Goal: Navigation & Orientation: Find specific page/section

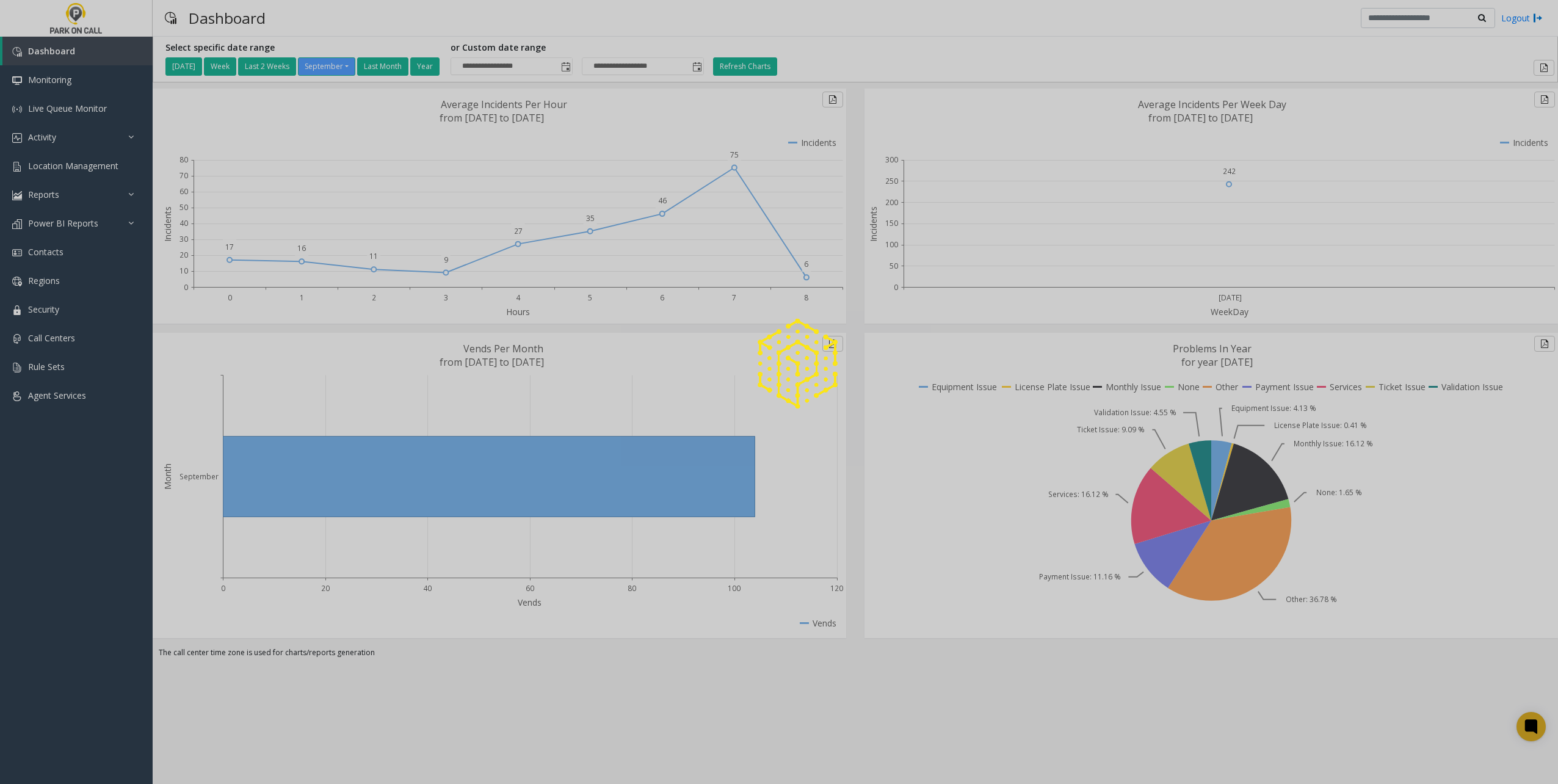
click at [82, 149] on div at bounding box center [779, 392] width 1558 height 784
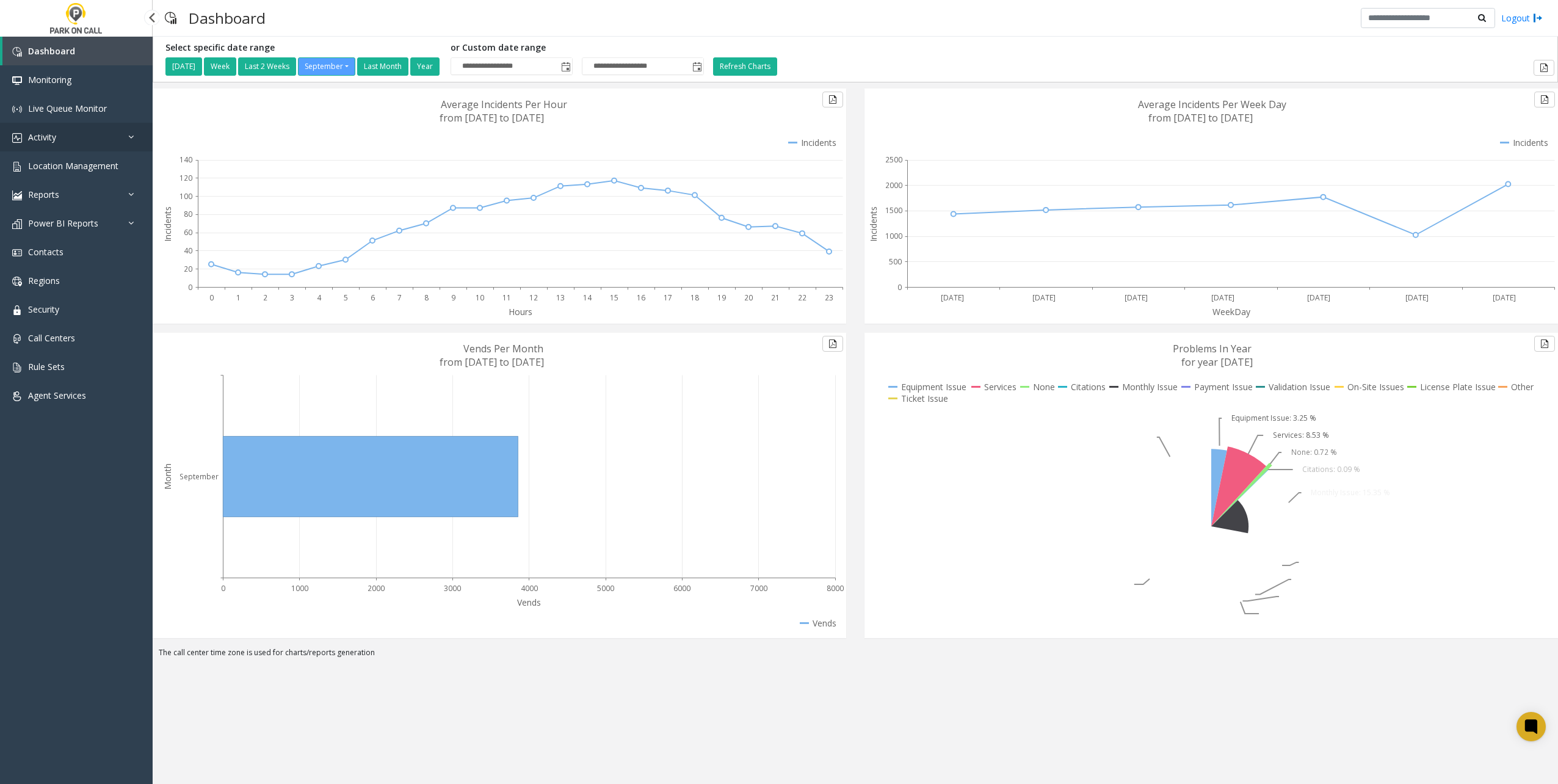
click at [83, 143] on link "Activity" at bounding box center [76, 137] width 153 height 29
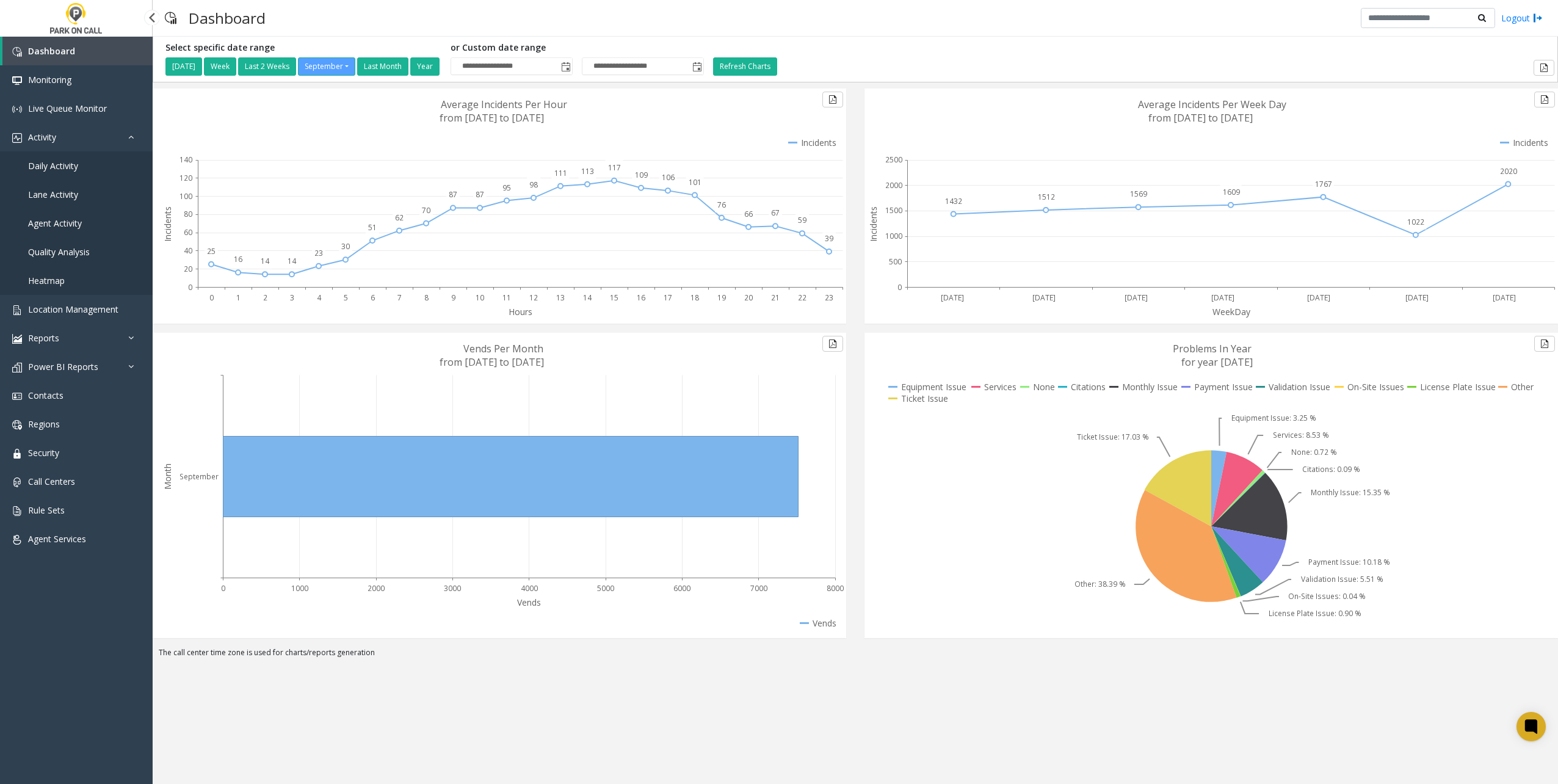
click at [81, 162] on link "Daily Activity" at bounding box center [76, 166] width 153 height 29
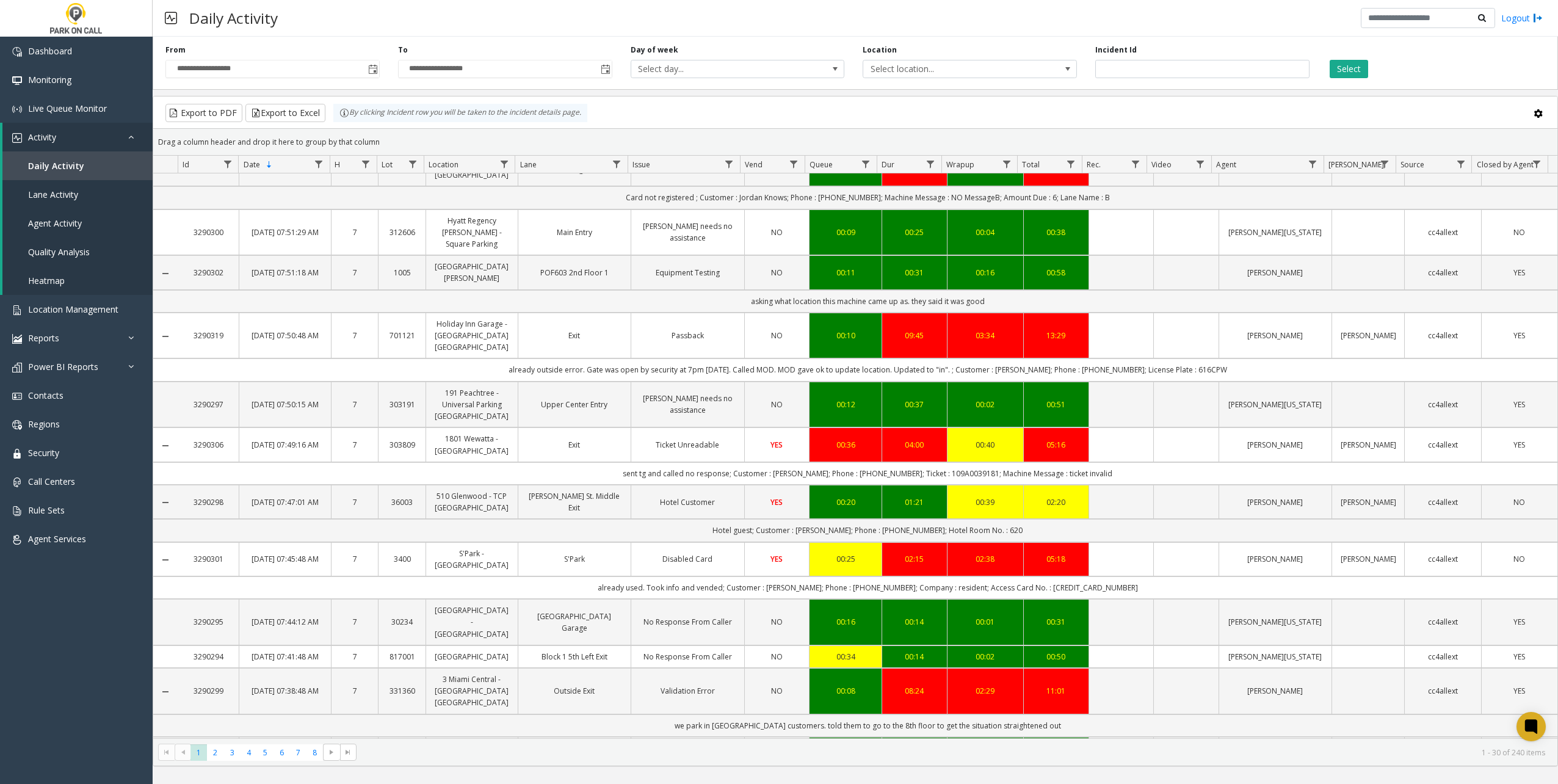
scroll to position [1038, 0]
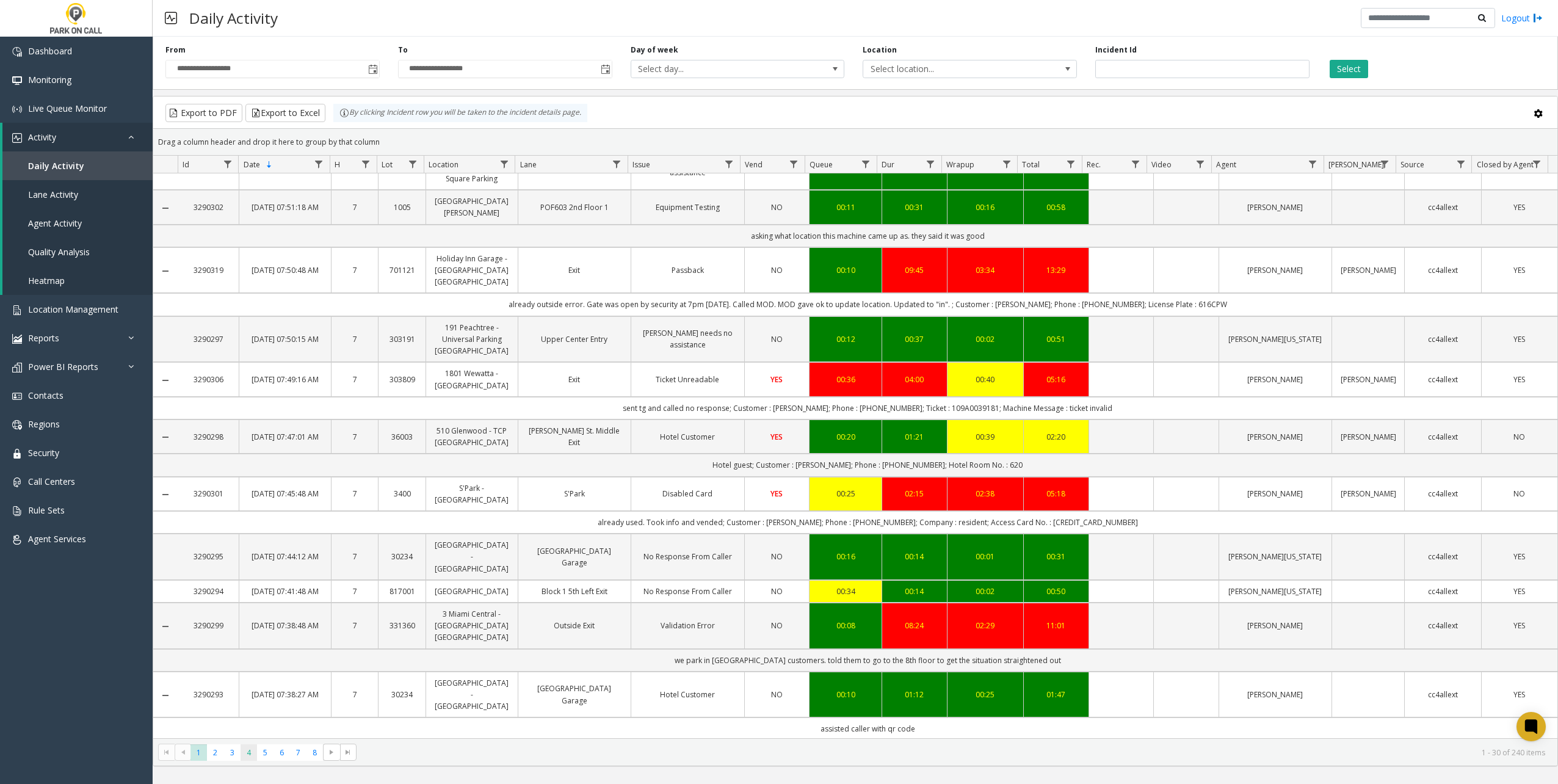
click at [251, 752] on span "4" at bounding box center [248, 752] width 16 height 16
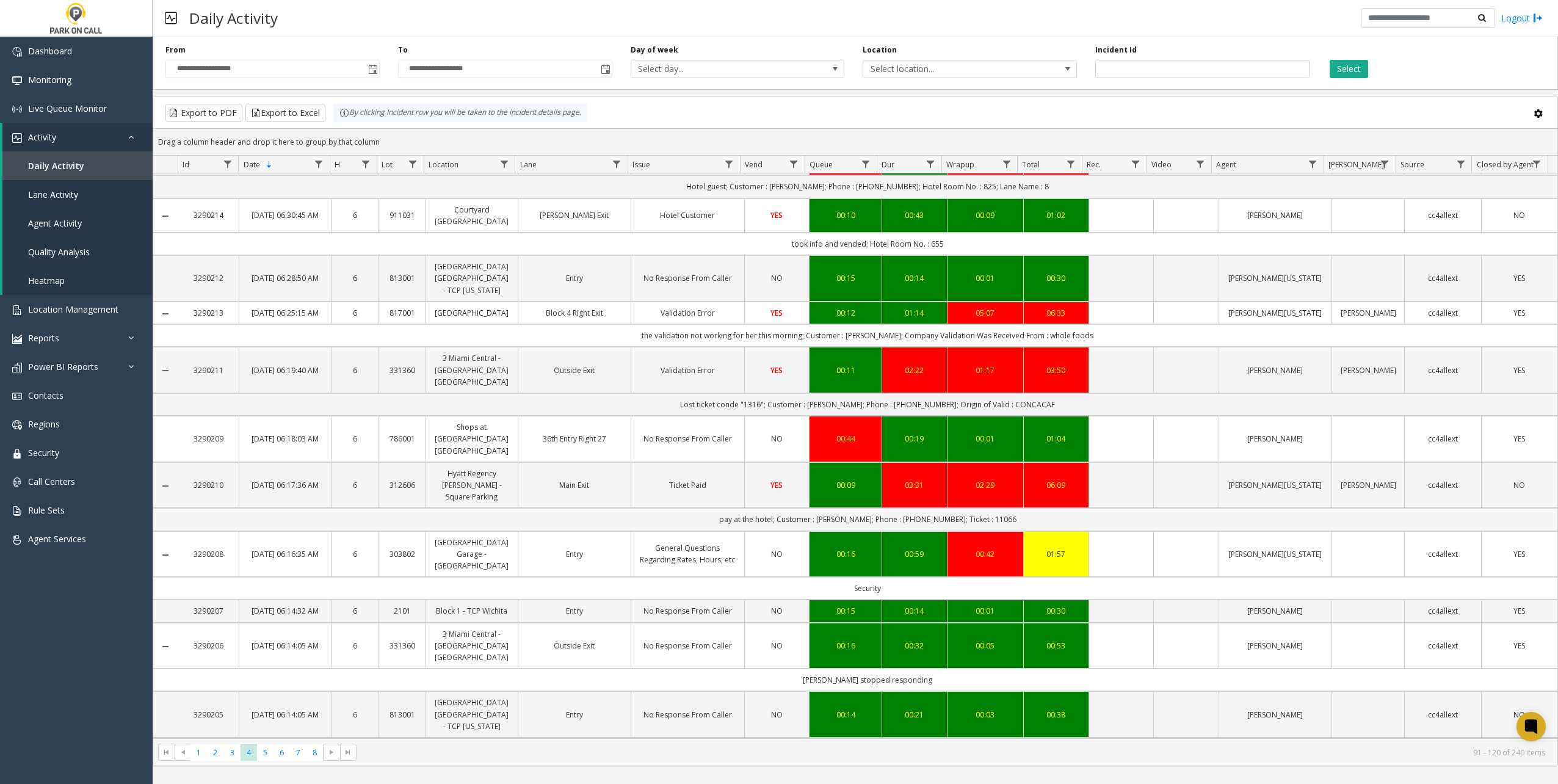
scroll to position [1108, 0]
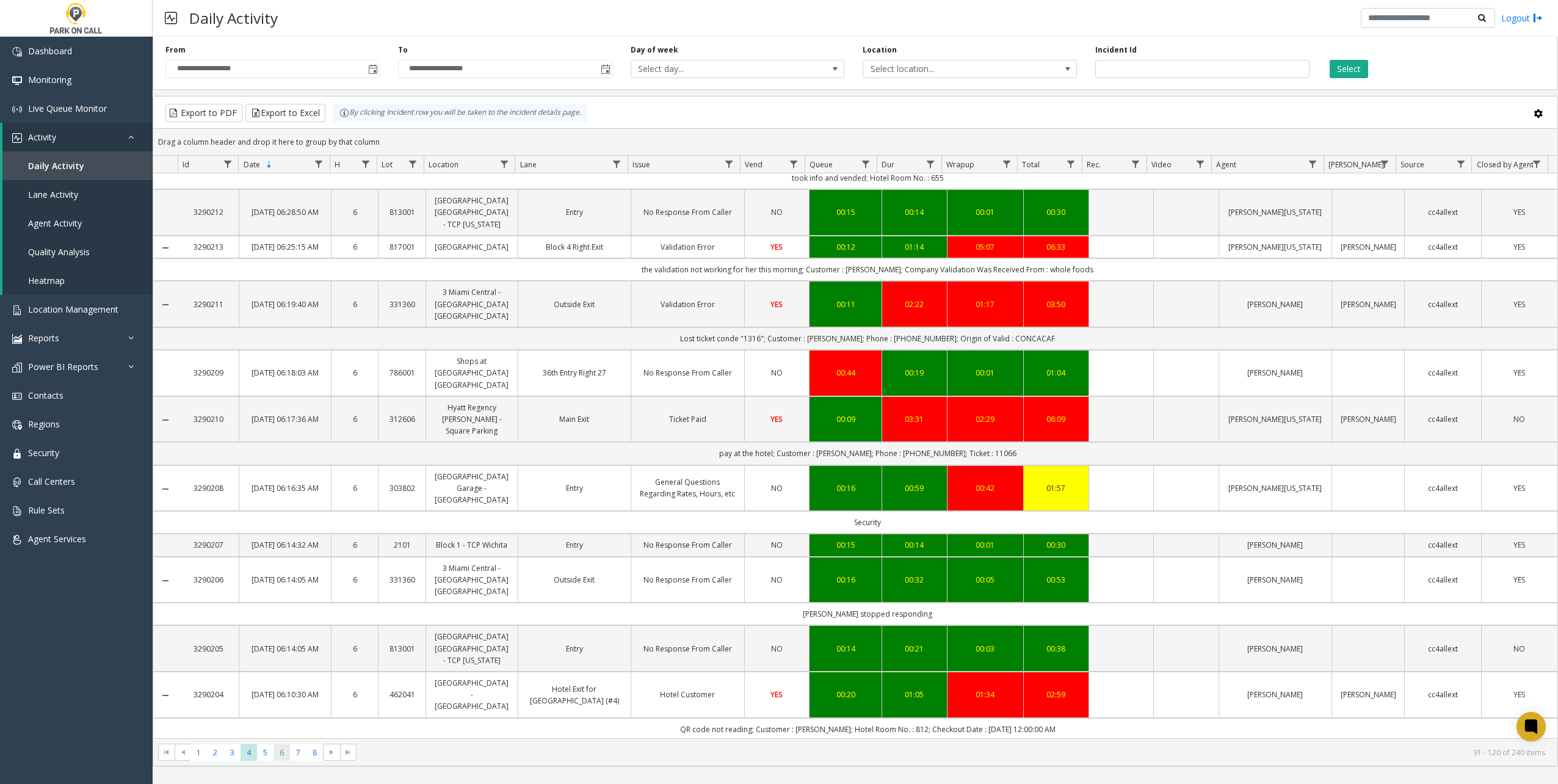
click at [287, 750] on span "6" at bounding box center [281, 752] width 16 height 16
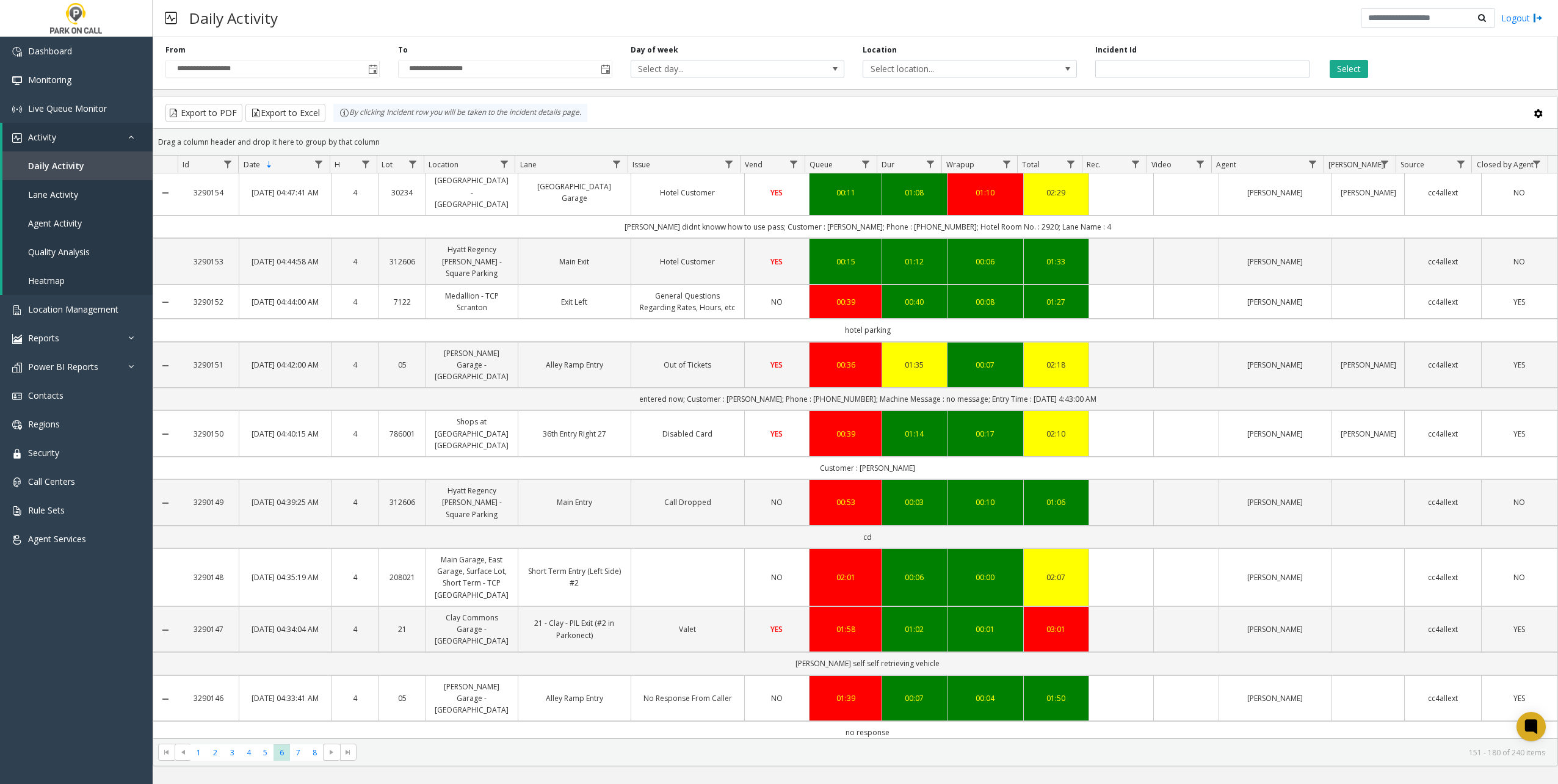
scroll to position [1221, 0]
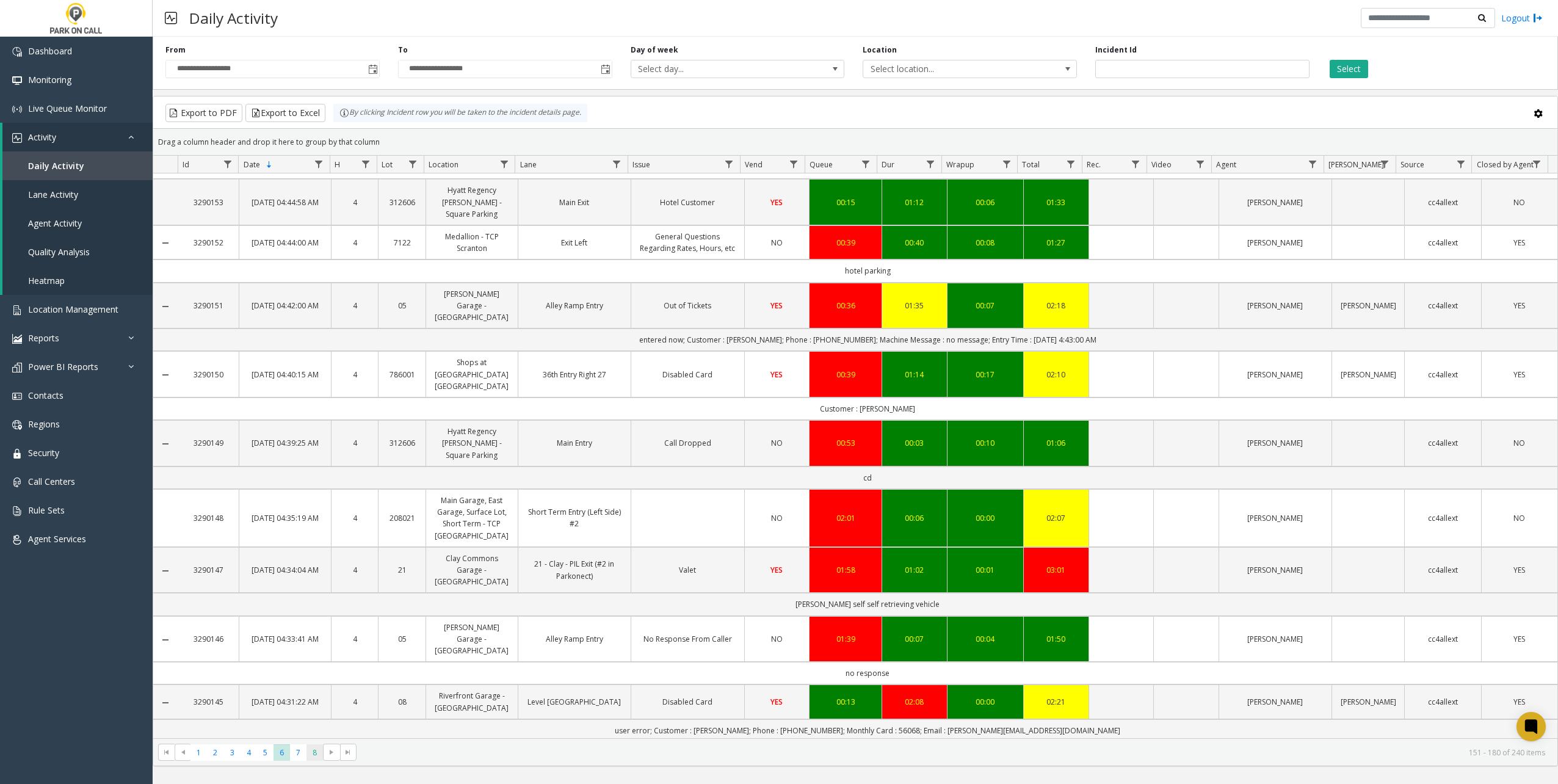
click at [312, 752] on span "8" at bounding box center [314, 752] width 16 height 16
